Goal: Obtain resource: Download file/media

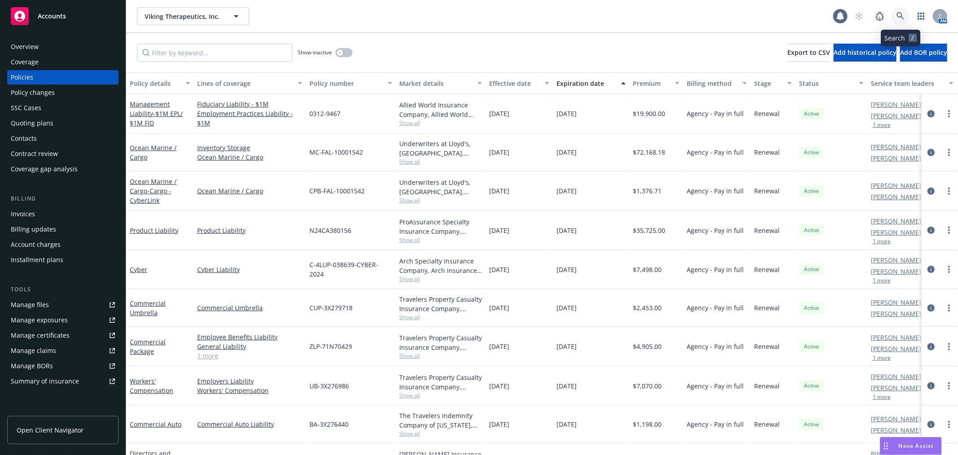
click at [904, 20] on icon at bounding box center [901, 16] width 8 height 8
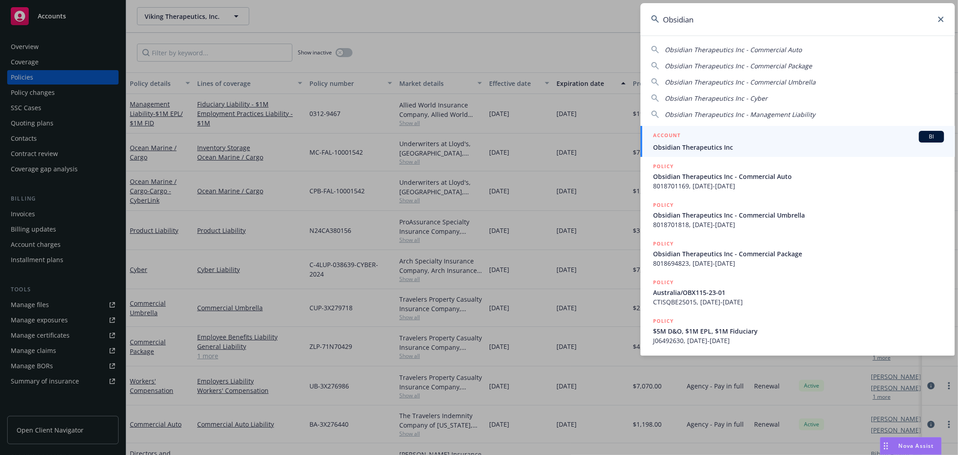
type input "Obsidian"
click at [745, 145] on span "Obsidian Therapeutics Inc" at bounding box center [798, 146] width 291 height 9
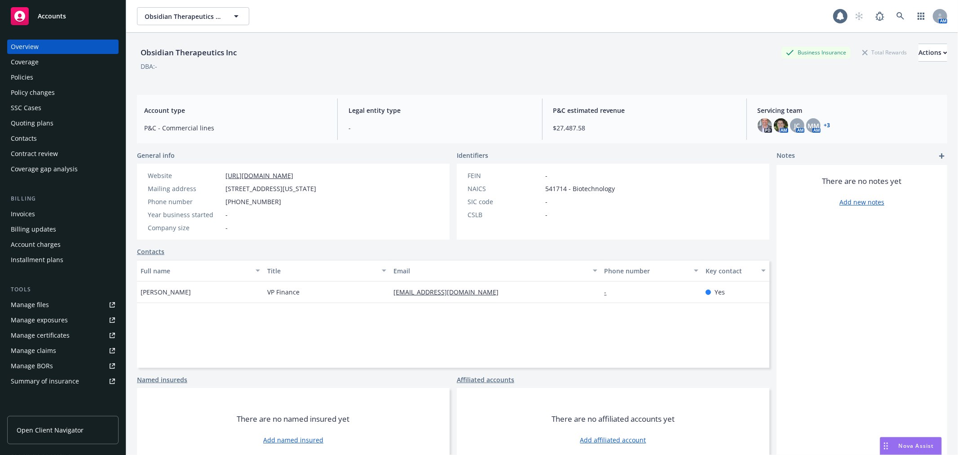
click at [45, 76] on div "Policies" at bounding box center [63, 77] width 104 height 14
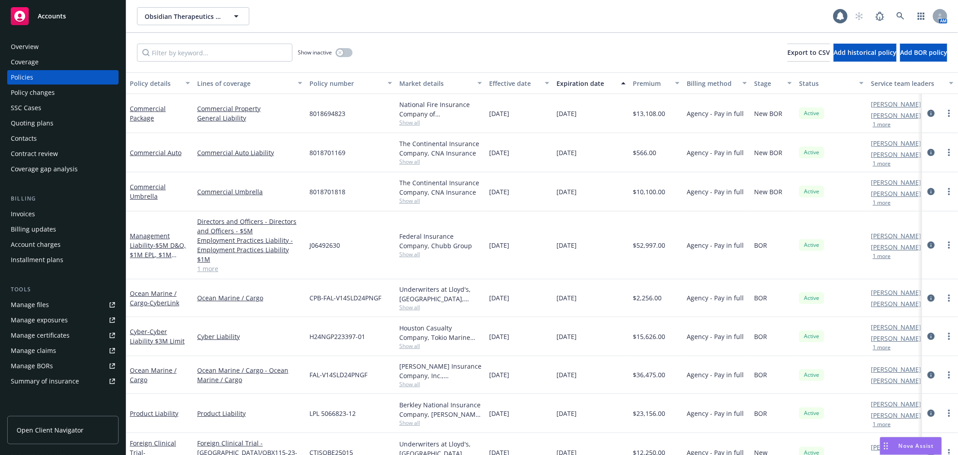
click at [611, 37] on div "Show inactive Export to CSV Add historical policy Add BOR policy" at bounding box center [542, 53] width 832 height 40
click at [560, 50] on div "Show inactive Export to CSV Add historical policy Add BOR policy" at bounding box center [542, 53] width 832 height 40
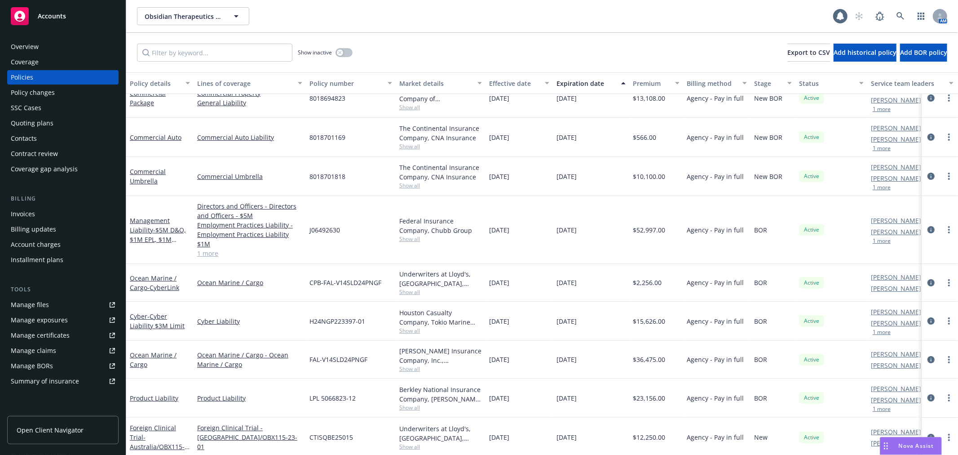
scroll to position [16, 0]
click at [153, 393] on link "Product Liability" at bounding box center [154, 397] width 49 height 9
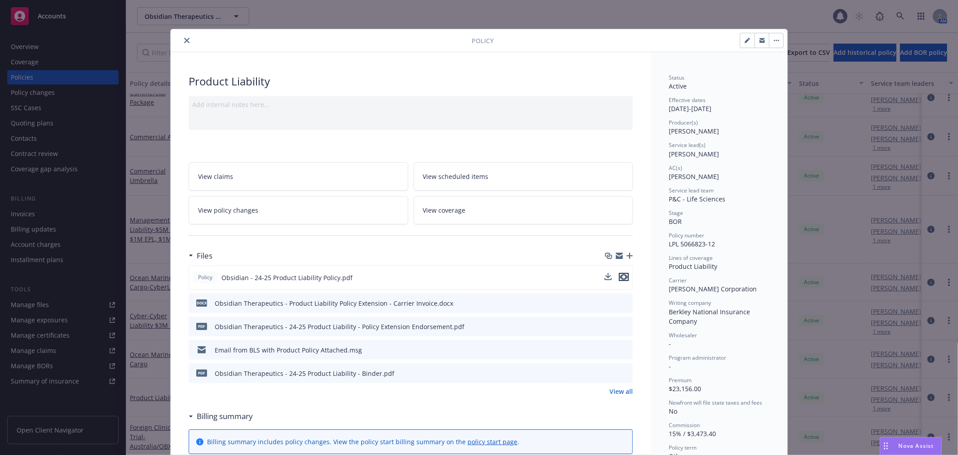
click at [621, 277] on icon "preview file" at bounding box center [624, 277] width 8 height 6
click at [184, 41] on icon "close" at bounding box center [186, 40] width 5 height 5
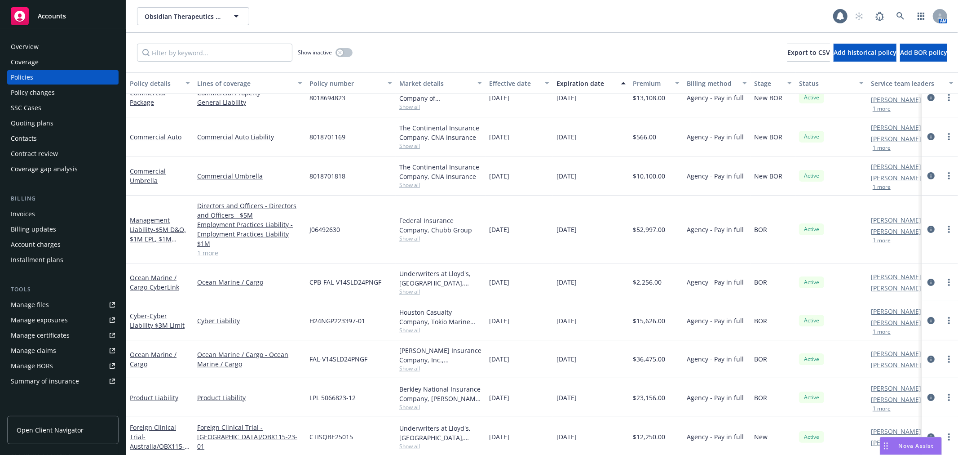
click at [37, 305] on div "Manage files" at bounding box center [30, 304] width 38 height 14
click at [439, 33] on div "Show inactive Export to CSV Add historical policy Add BOR policy" at bounding box center [542, 53] width 832 height 40
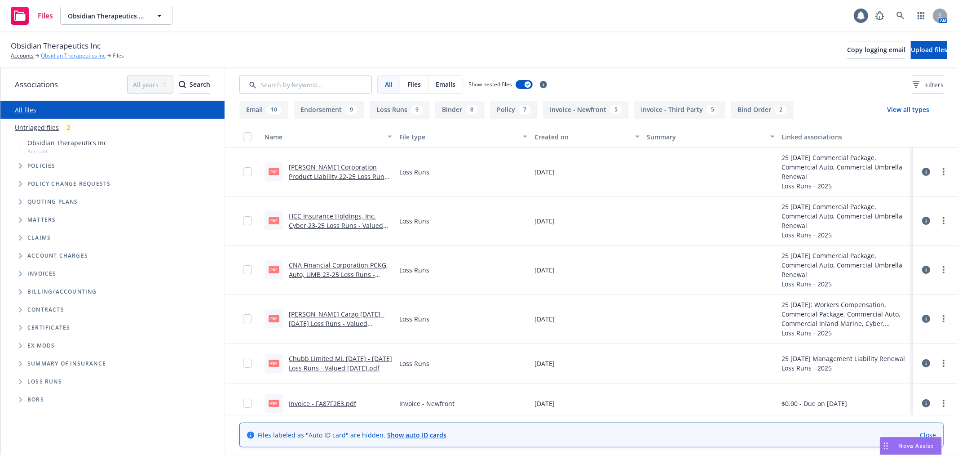
click at [62, 54] on link "Obsidian Therapeutics Inc" at bounding box center [73, 56] width 65 height 8
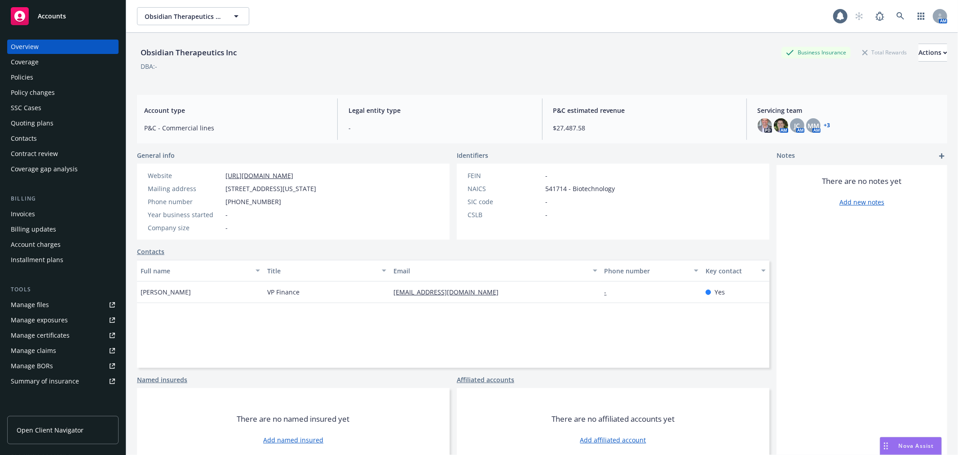
click at [41, 118] on div "Quoting plans" at bounding box center [32, 123] width 43 height 14
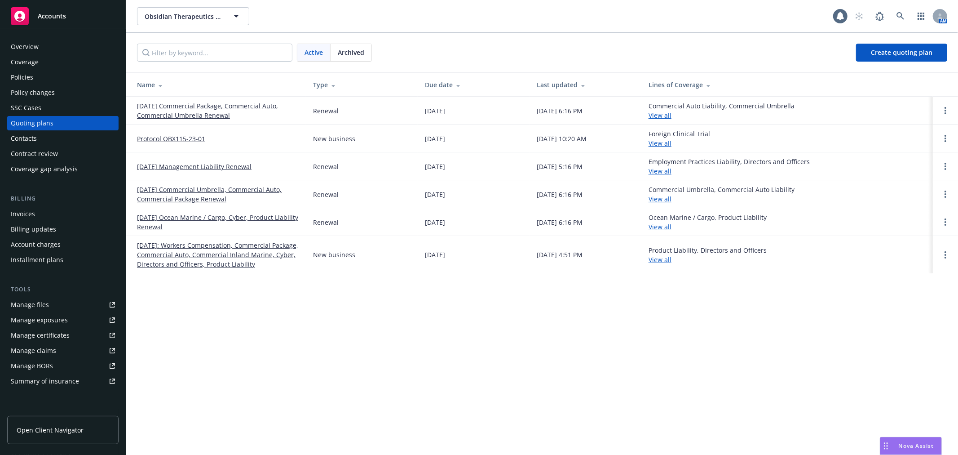
click at [190, 105] on link "09/07/25 Commercial Package, Commercial Auto, Commercial Umbrella Renewal" at bounding box center [218, 110] width 162 height 19
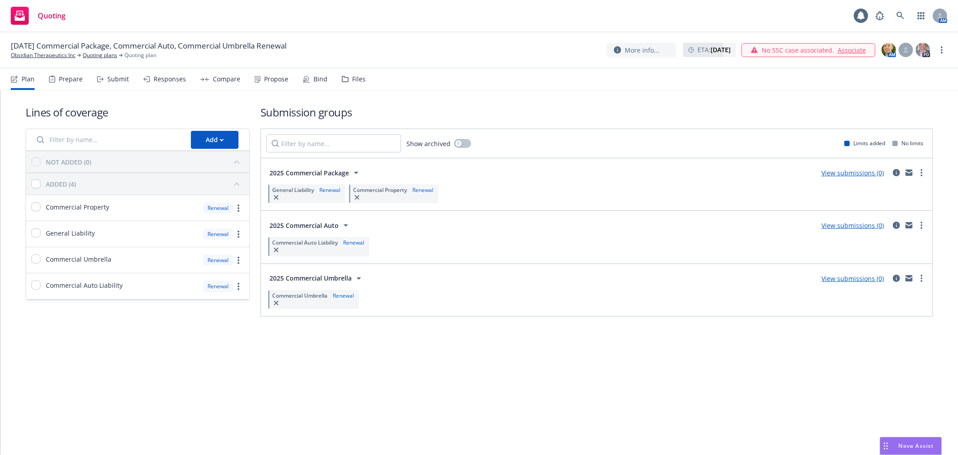
click at [348, 74] on div "Files" at bounding box center [354, 79] width 24 height 22
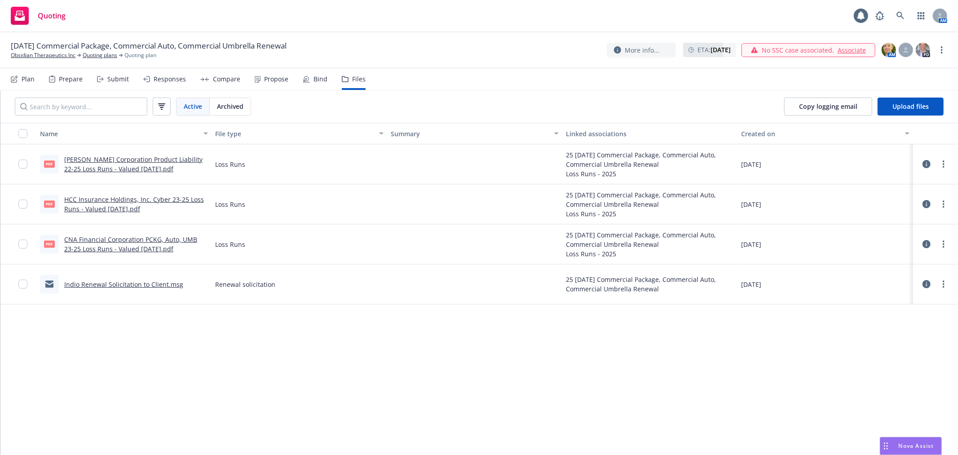
click at [150, 156] on link "[PERSON_NAME] Corporation Product Liability 22-25 Loss Runs - Valued [DATE].pdf" at bounding box center [133, 164] width 138 height 18
